Goal: Navigation & Orientation: Find specific page/section

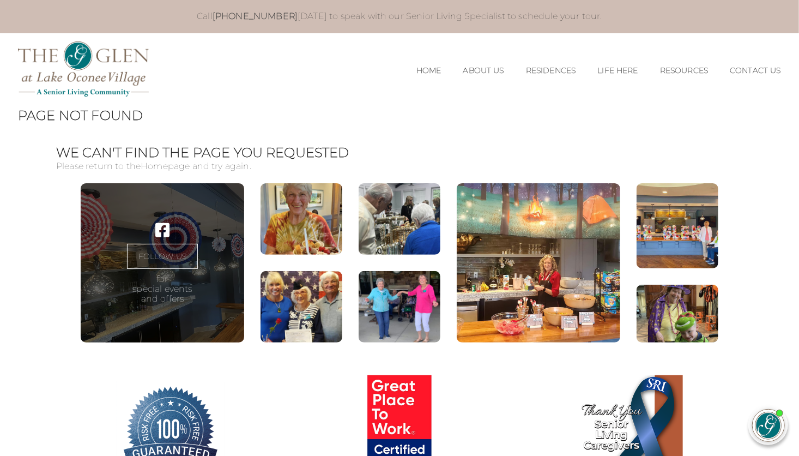
click at [417, 305] on figure at bounding box center [400, 306] width 82 height 71
click at [428, 306] on figure at bounding box center [400, 306] width 82 height 71
click at [437, 310] on figure at bounding box center [400, 306] width 82 height 71
click at [440, 307] on div "FOLLOW US for special events and offers" at bounding box center [399, 262] width 687 height 159
drag, startPoint x: 439, startPoint y: 304, endPoint x: 443, endPoint y: 311, distance: 7.3
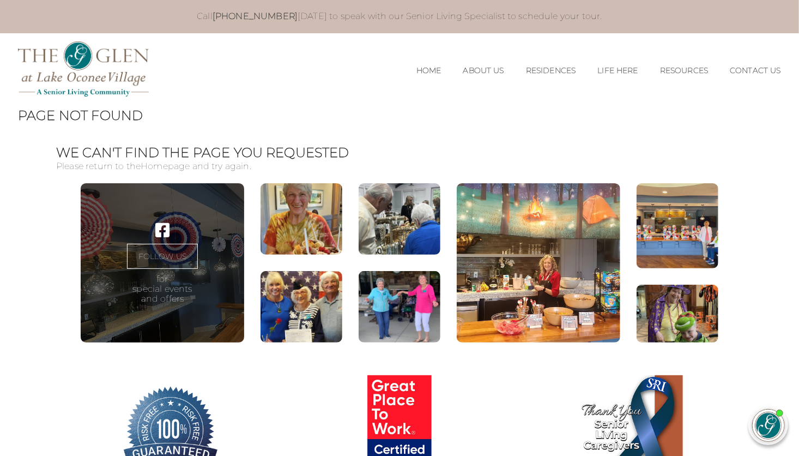
click at [441, 318] on div "FOLLOW US for special events and offers" at bounding box center [399, 262] width 687 height 159
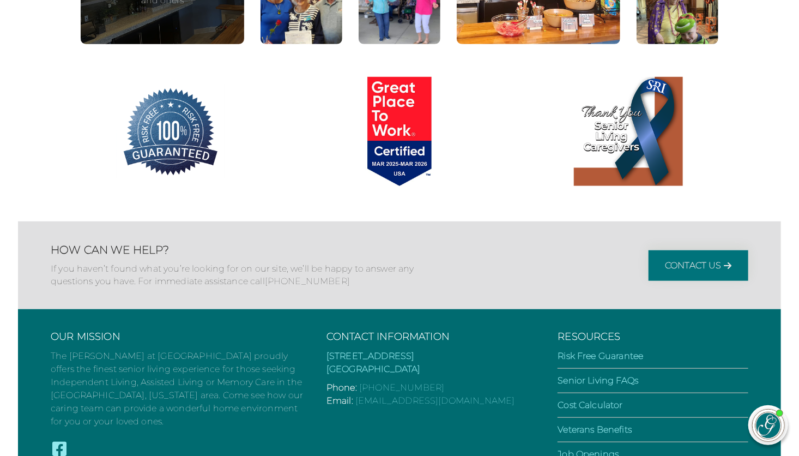
scroll to position [282, 0]
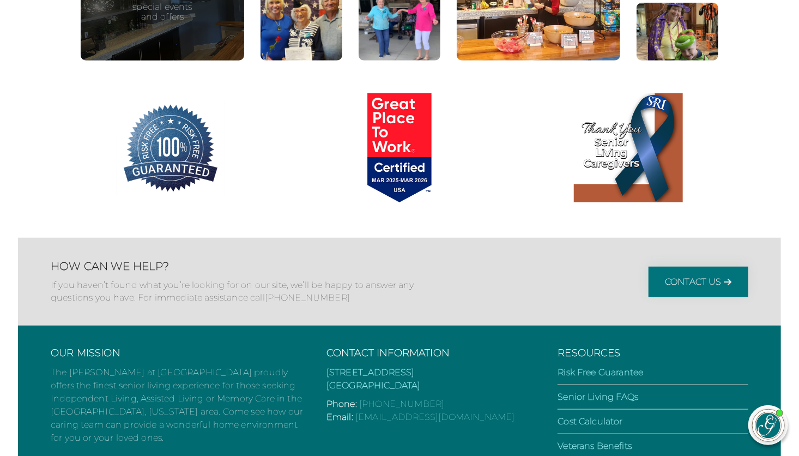
click at [400, 33] on figure at bounding box center [400, 24] width 82 height 71
click at [401, 34] on figure at bounding box center [400, 24] width 82 height 71
drag, startPoint x: 398, startPoint y: 35, endPoint x: 392, endPoint y: 40, distance: 7.7
click at [392, 40] on figure at bounding box center [400, 24] width 82 height 71
drag, startPoint x: 391, startPoint y: 43, endPoint x: 393, endPoint y: 38, distance: 5.6
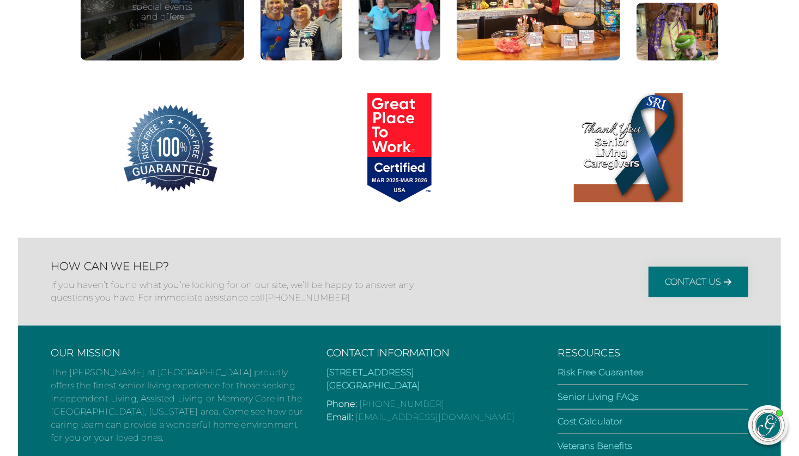
click at [393, 39] on figure at bounding box center [400, 24] width 82 height 71
drag, startPoint x: 381, startPoint y: 59, endPoint x: 372, endPoint y: 42, distance: 19.3
click at [372, 44] on figure at bounding box center [400, 24] width 82 height 71
drag, startPoint x: 373, startPoint y: 37, endPoint x: 379, endPoint y: 18, distance: 20.2
click at [378, 21] on figure at bounding box center [400, 24] width 82 height 71
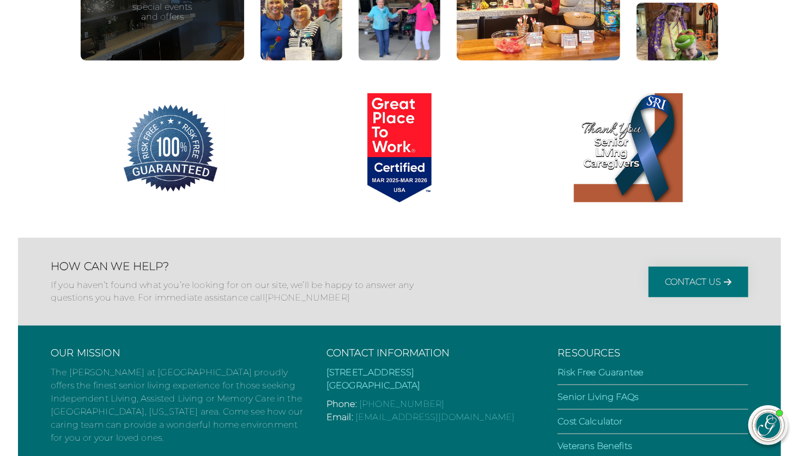
drag, startPoint x: 380, startPoint y: 19, endPoint x: 387, endPoint y: 6, distance: 14.1
click at [384, 9] on figure at bounding box center [400, 24] width 82 height 71
drag, startPoint x: 389, startPoint y: 3, endPoint x: 390, endPoint y: 11, distance: 8.2
click at [390, 11] on figure at bounding box center [400, 24] width 82 height 71
drag, startPoint x: 391, startPoint y: 10, endPoint x: 395, endPoint y: 34, distance: 24.4
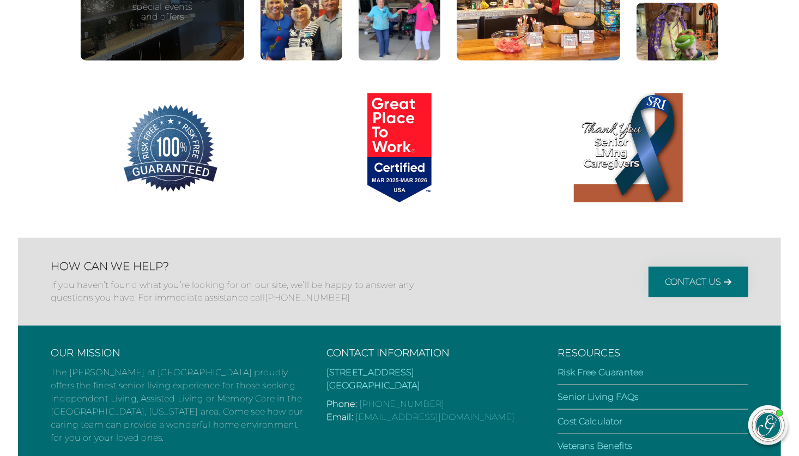
click at [394, 35] on figure at bounding box center [400, 24] width 82 height 71
